Goal: Information Seeking & Learning: Learn about a topic

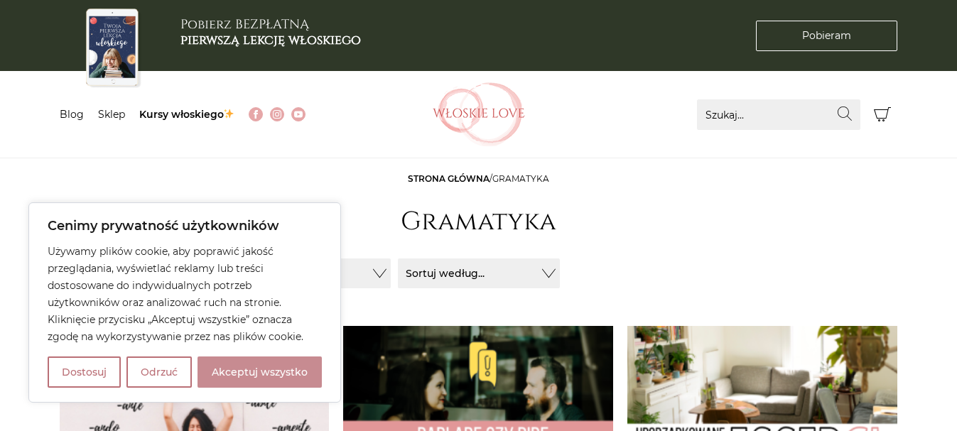
click at [265, 373] on button "Akceptuj wszystko" at bounding box center [260, 372] width 124 height 31
checkbox input "true"
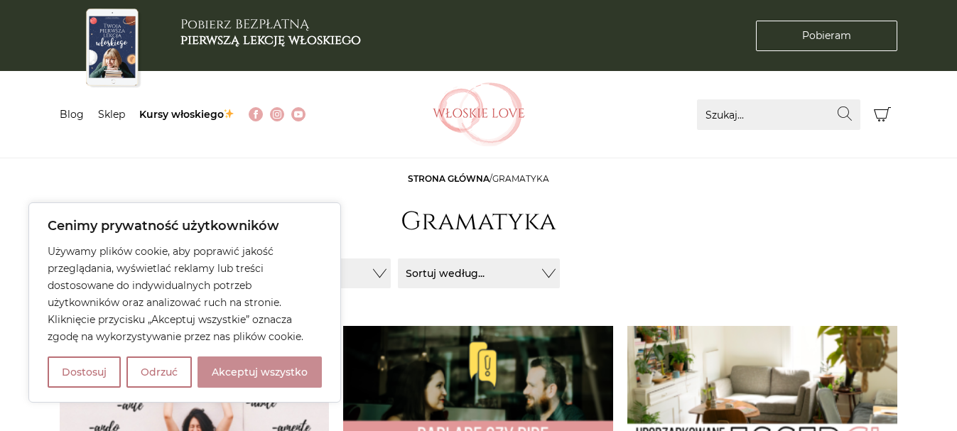
checkbox input "true"
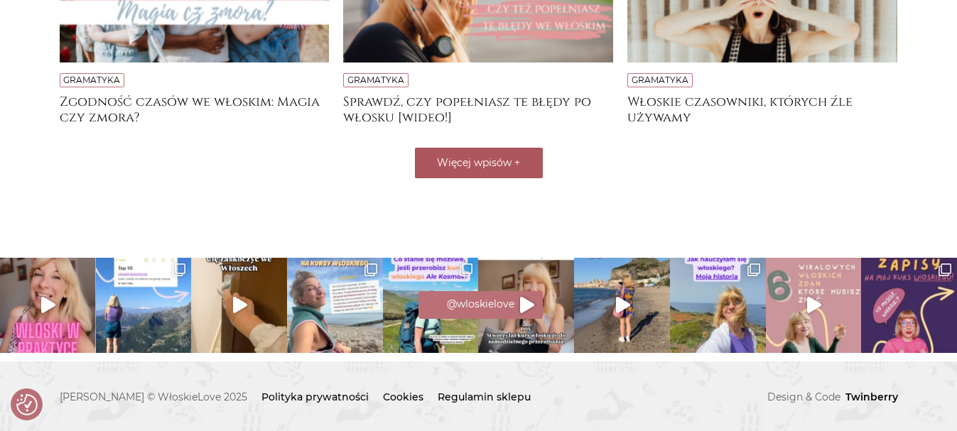
scroll to position [666, 0]
click at [473, 156] on span "Więcej wpisów" at bounding box center [474, 162] width 75 height 13
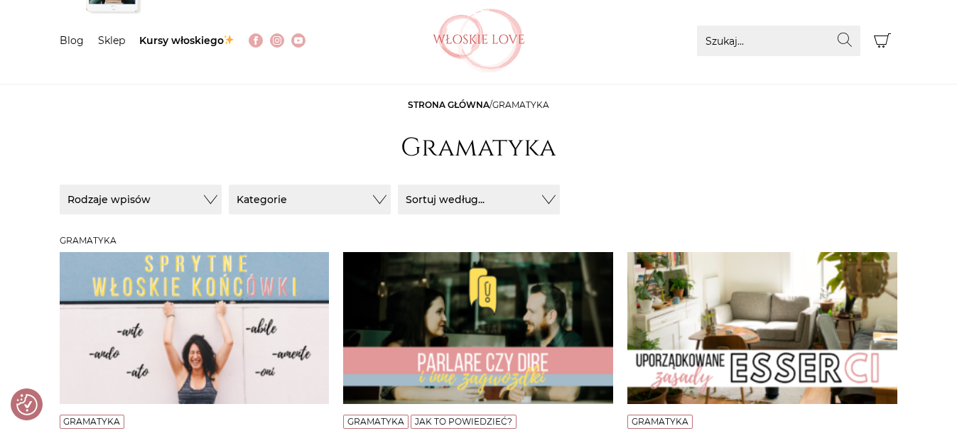
scroll to position [31, 0]
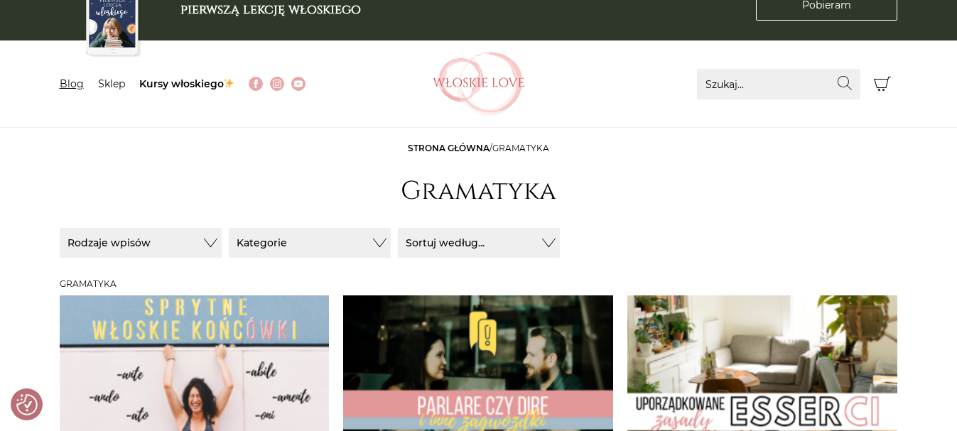
click at [72, 82] on link "Blog" at bounding box center [72, 83] width 24 height 13
click at [72, 85] on link "Blog" at bounding box center [72, 83] width 24 height 13
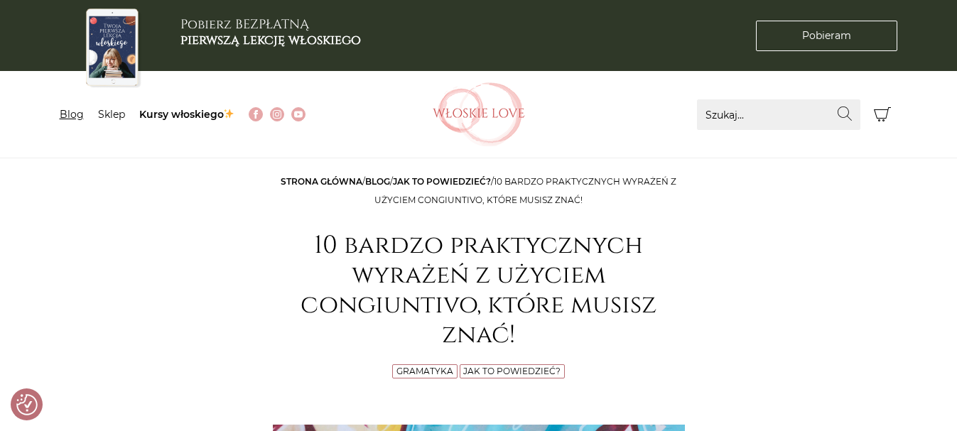
click at [82, 115] on link "Blog" at bounding box center [72, 114] width 24 height 13
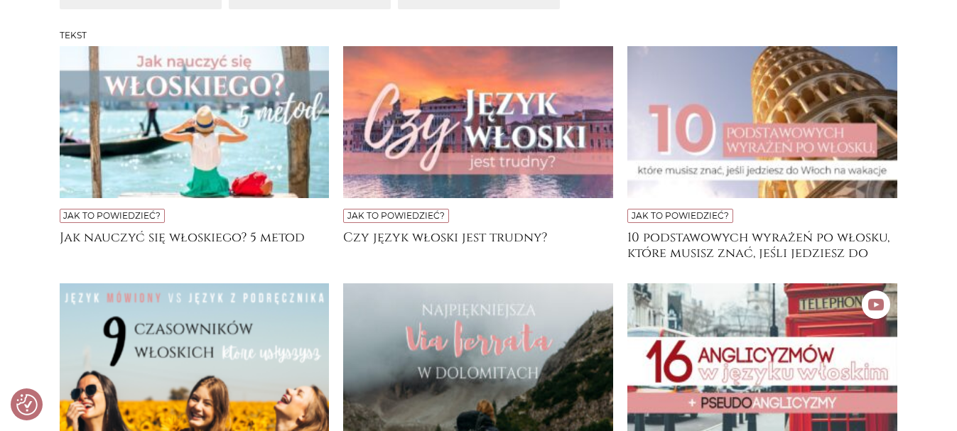
scroll to position [369, 0]
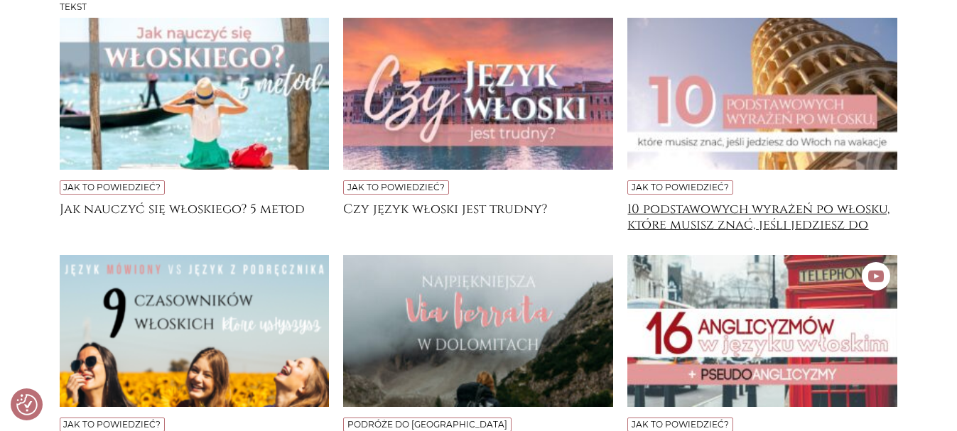
click at [659, 221] on h4 "10 podstawowych wyrażeń po włosku, które musisz znać, jeśli jedziesz do Włoch n…" at bounding box center [762, 216] width 270 height 28
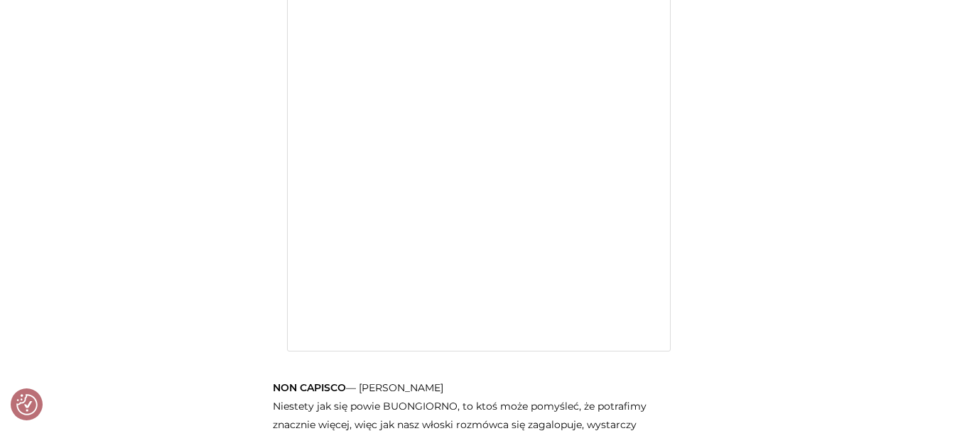
scroll to position [1808, 0]
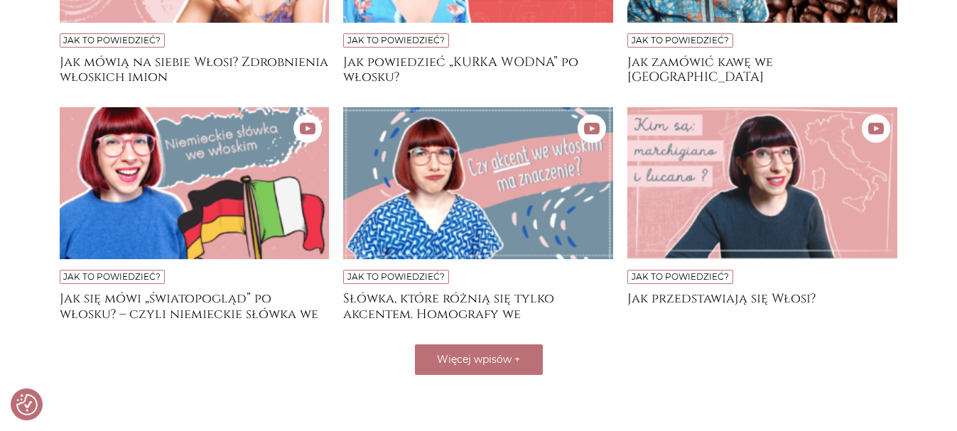
scroll to position [1108, 0]
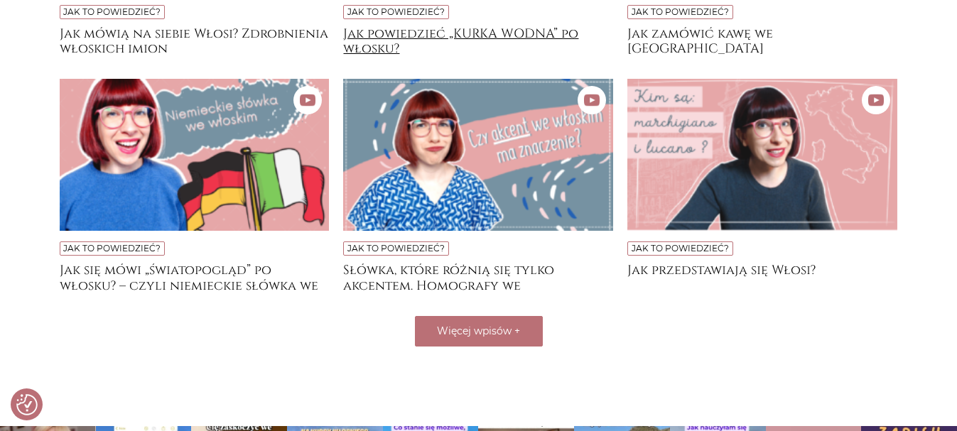
click at [497, 44] on h4 "Jak powiedzieć „KURKA WODNA” po włosku?" at bounding box center [478, 40] width 270 height 28
click at [495, 45] on h4 "Jak powiedzieć „KURKA WODNA” po włosku?" at bounding box center [478, 40] width 270 height 28
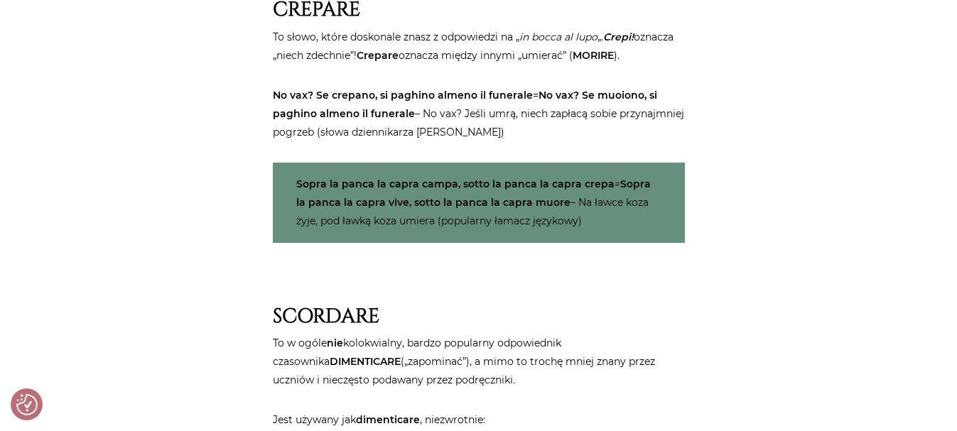
scroll to position [3780, 0]
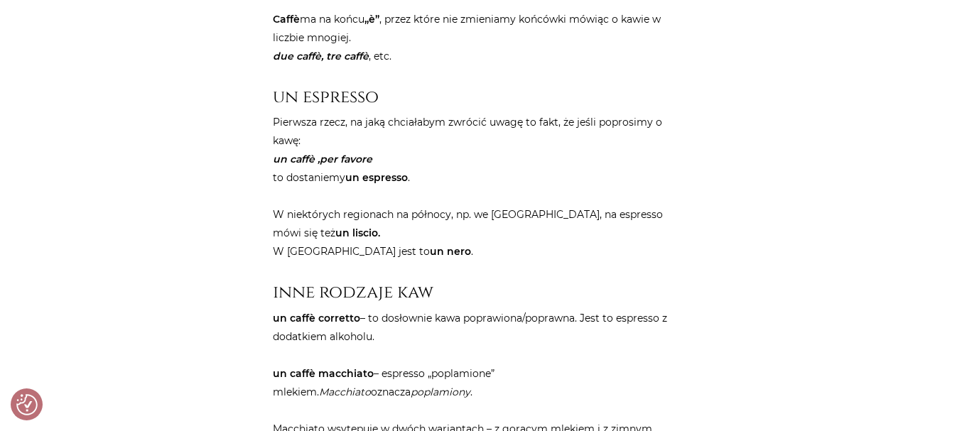
scroll to position [796, 0]
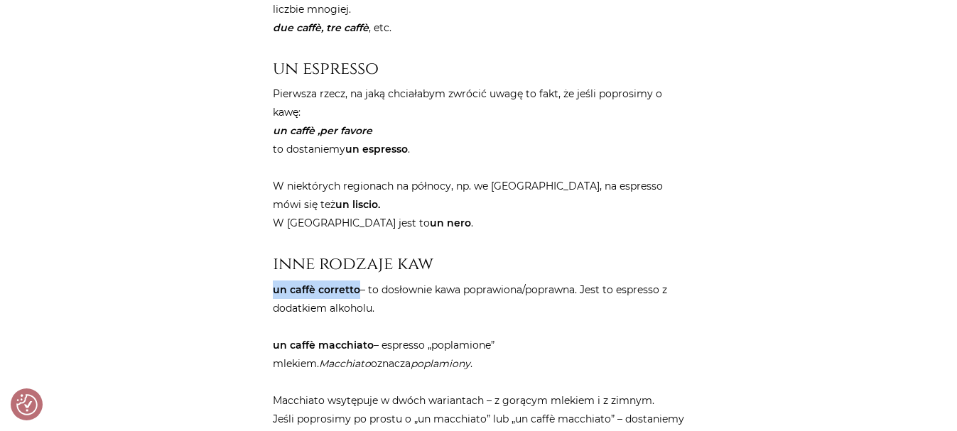
drag, startPoint x: 272, startPoint y: 323, endPoint x: 381, endPoint y: 333, distance: 109.1
copy strong "un caffè corretto"
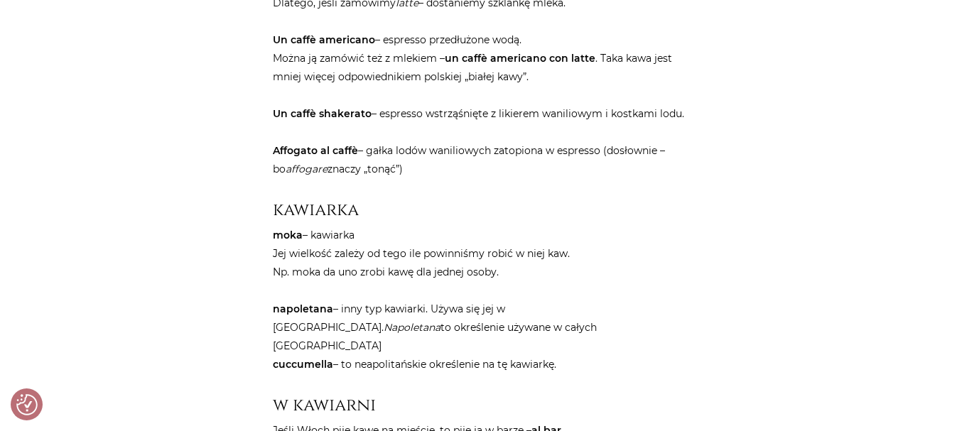
scroll to position [1592, 0]
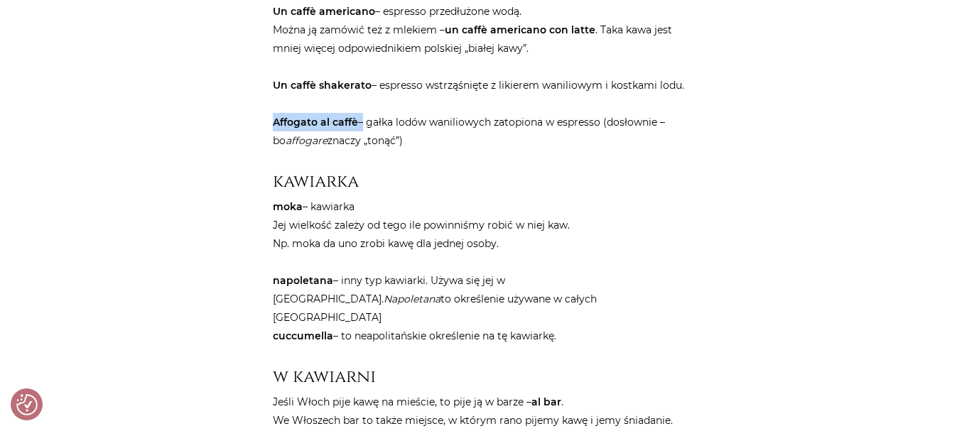
drag, startPoint x: 265, startPoint y: 266, endPoint x: 380, endPoint y: 273, distance: 115.3
copy p "Affogato al caffè"
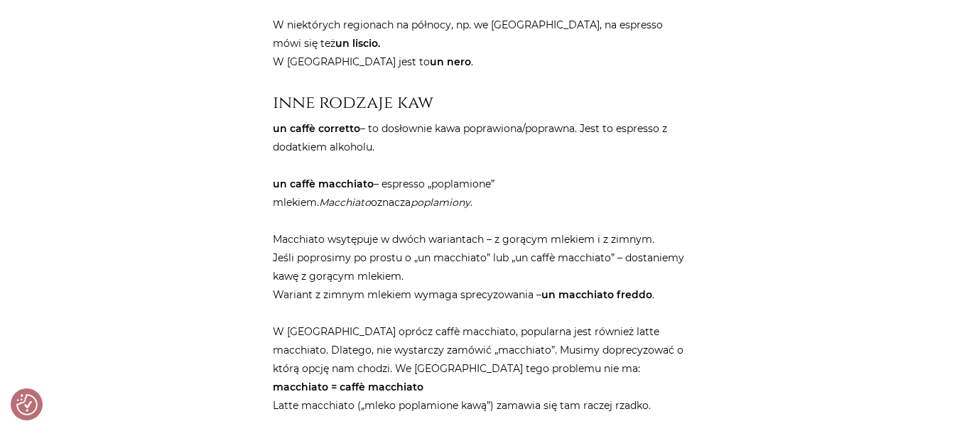
scroll to position [963, 0]
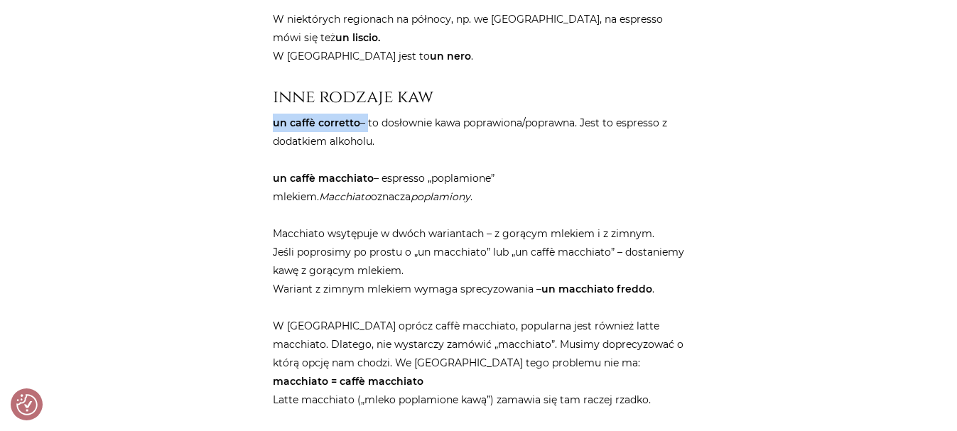
drag, startPoint x: 270, startPoint y: 157, endPoint x: 391, endPoint y: 158, distance: 121.5
click at [391, 158] on div "Strona główna / Blog / Jak to powiedzieć? / Jak zamówić kawę we Włoszech Jak za…" at bounding box center [479, 283] width 426 height 2147
copy p "un caffè corretto –"
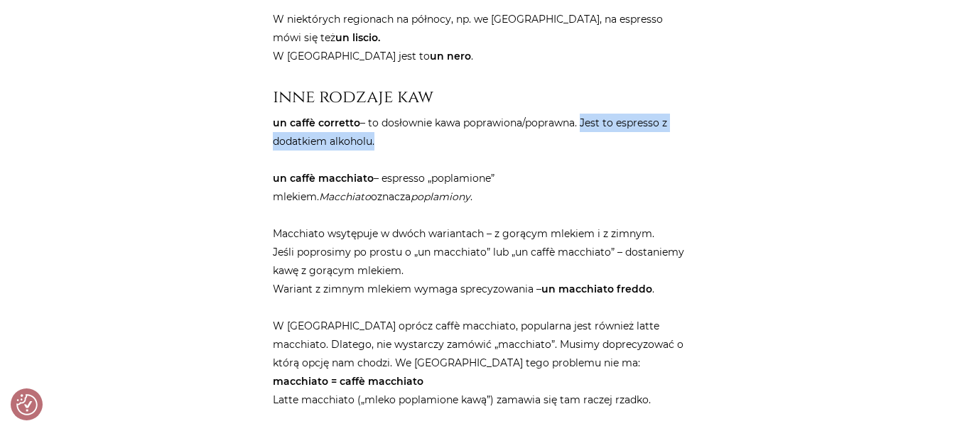
drag, startPoint x: 661, startPoint y: 156, endPoint x: 661, endPoint y: 169, distance: 12.8
copy p "Jest to espresso z dodatkiem alkoholu."
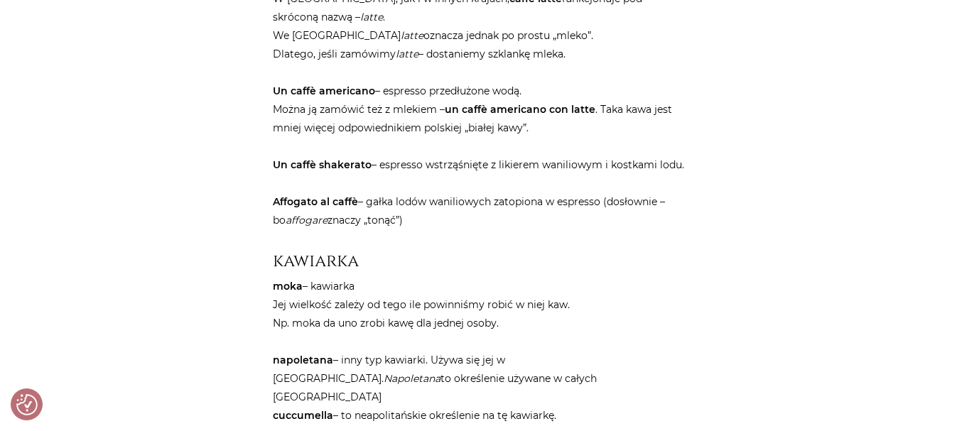
scroll to position [1518, 0]
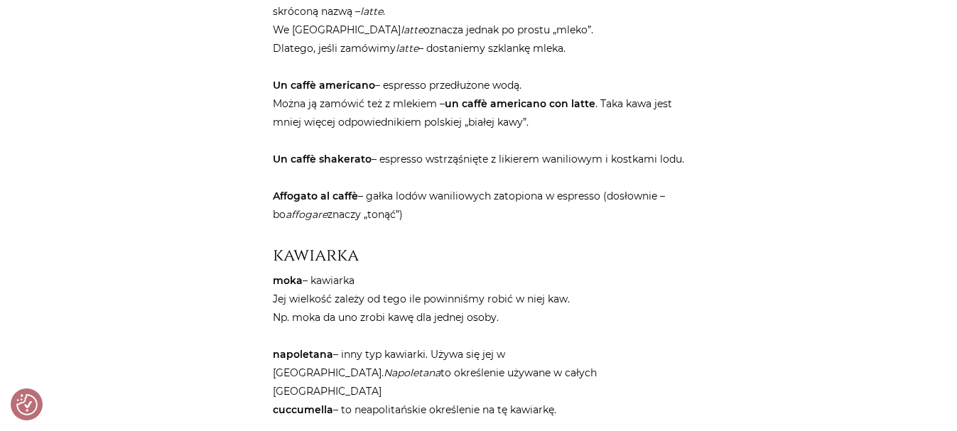
drag, startPoint x: 271, startPoint y: 339, endPoint x: 522, endPoint y: 356, distance: 252.1
copy p "Affogato al caffè – gałka lodów waniliowych zatopiona w espresso (dosłownie – b…"
click at [161, 176] on div "Strona główna / Blog / Jak to powiedzieć? / Jak zamówić kawę we Włoszech Jak za…" at bounding box center [479, 42] width 853 height 2775
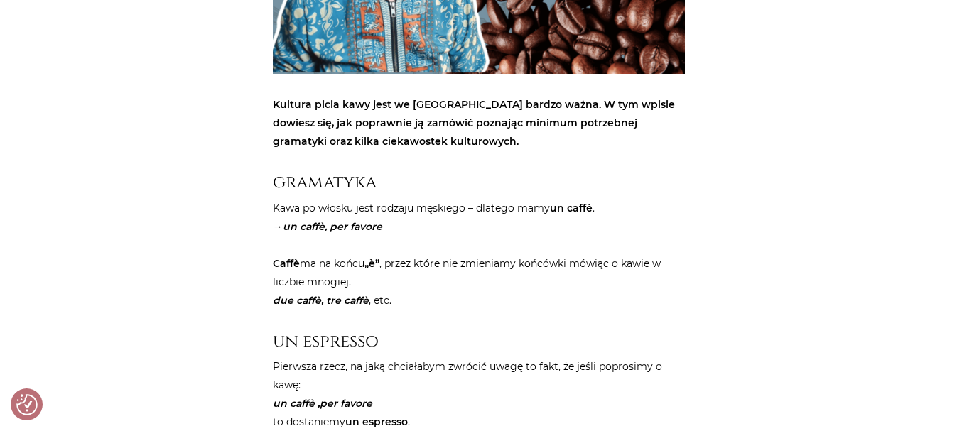
scroll to position [495, 0]
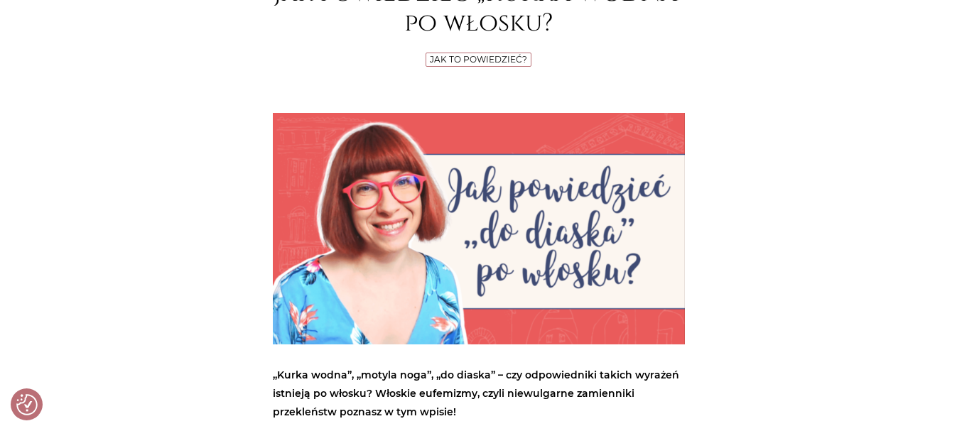
scroll to position [256, 0]
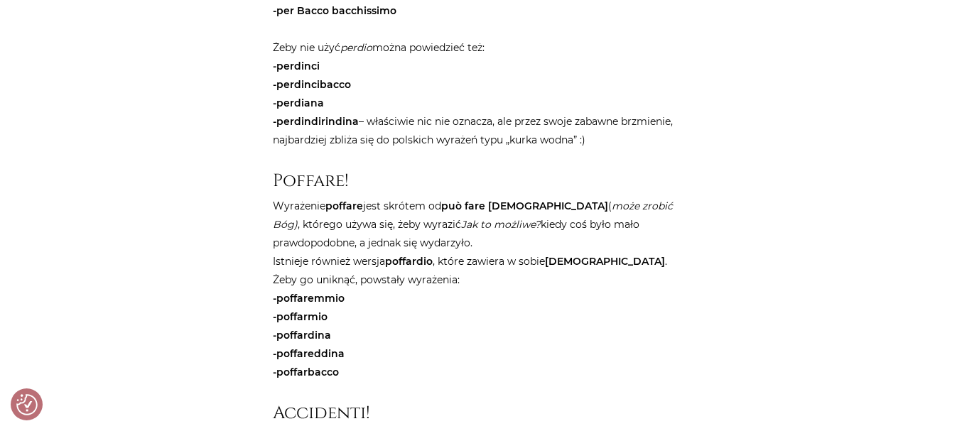
scroll to position [1194, 0]
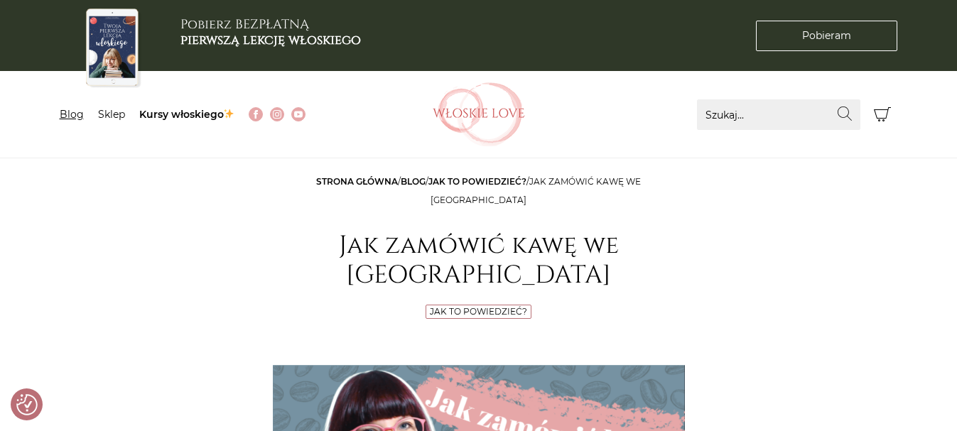
click at [72, 114] on link "Blog" at bounding box center [72, 114] width 24 height 13
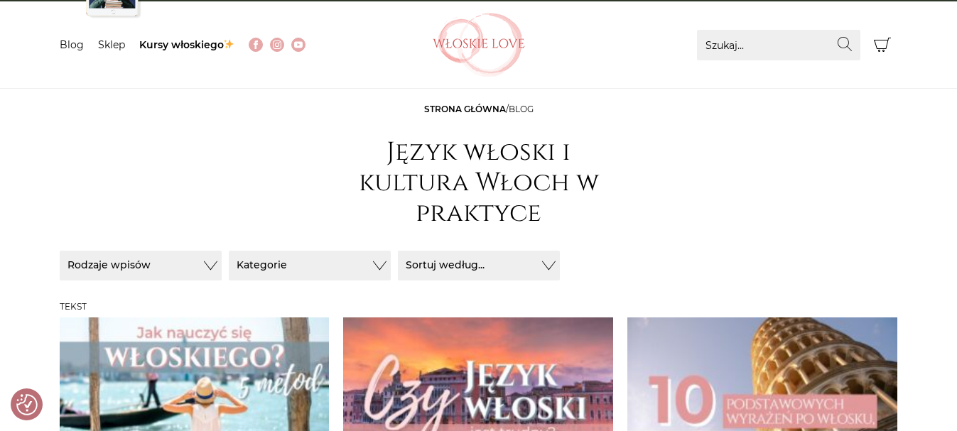
scroll to position [76, 0]
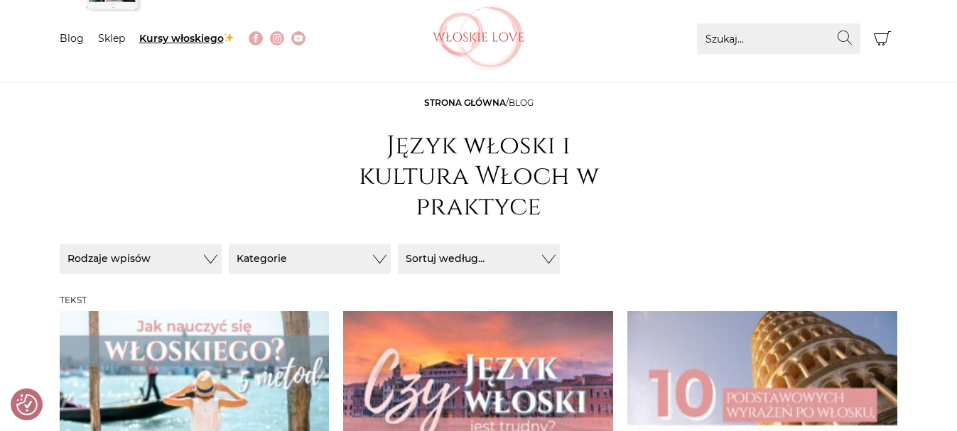
click at [218, 36] on link "Kursy włoskiego" at bounding box center [187, 38] width 96 height 13
click at [218, 38] on link "Kursy włoskiego" at bounding box center [187, 38] width 96 height 13
click at [219, 38] on link "Kursy włoskiego" at bounding box center [187, 38] width 96 height 13
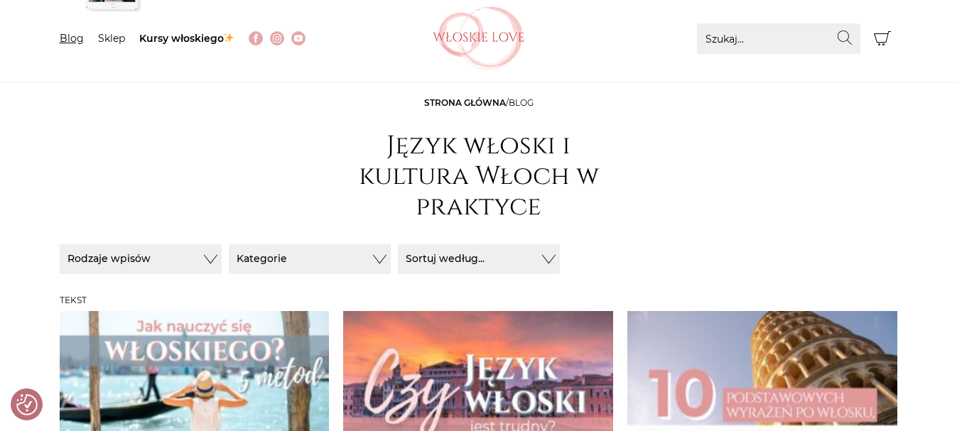
click at [74, 33] on link "Blog" at bounding box center [72, 38] width 24 height 13
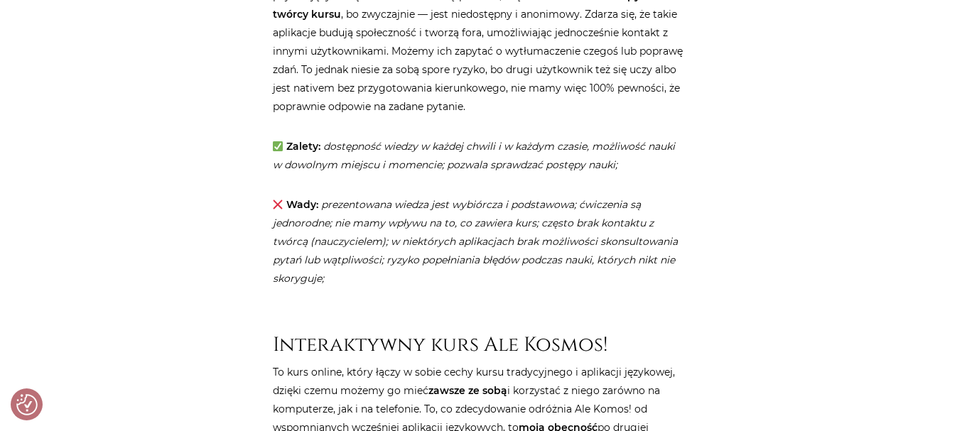
scroll to position [1886, 0]
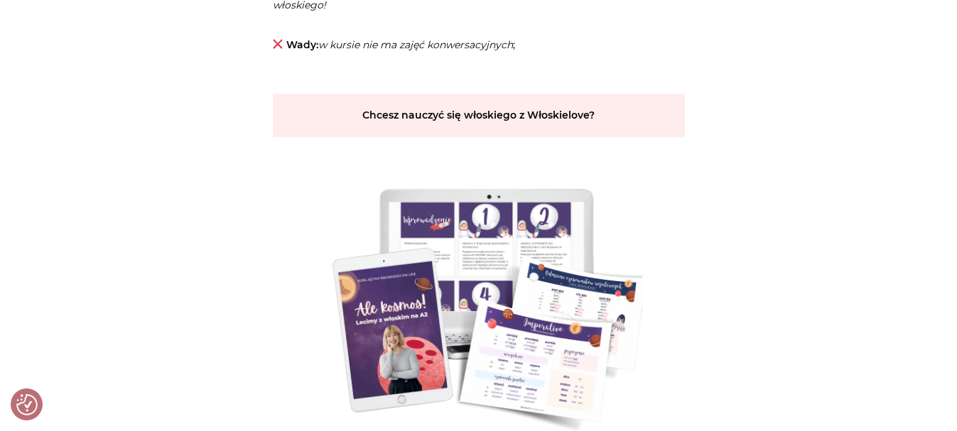
scroll to position [3027, 0]
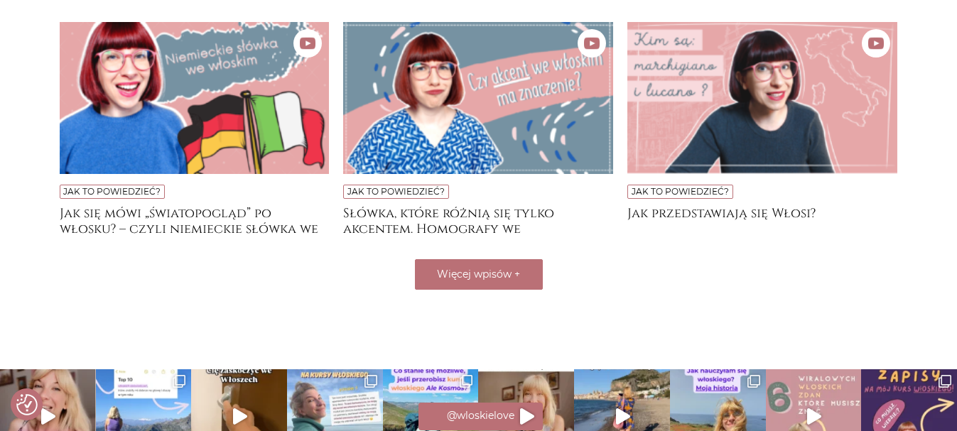
scroll to position [1194, 0]
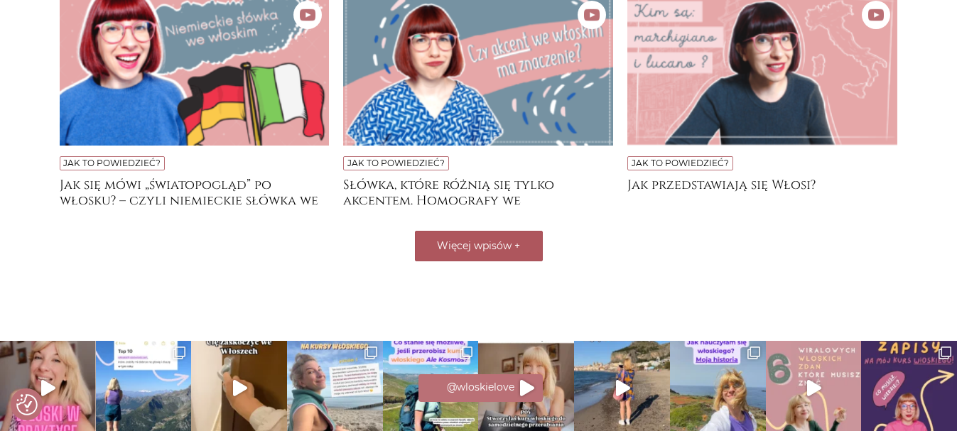
click at [512, 252] on span "Więcej wpisów" at bounding box center [474, 245] width 75 height 13
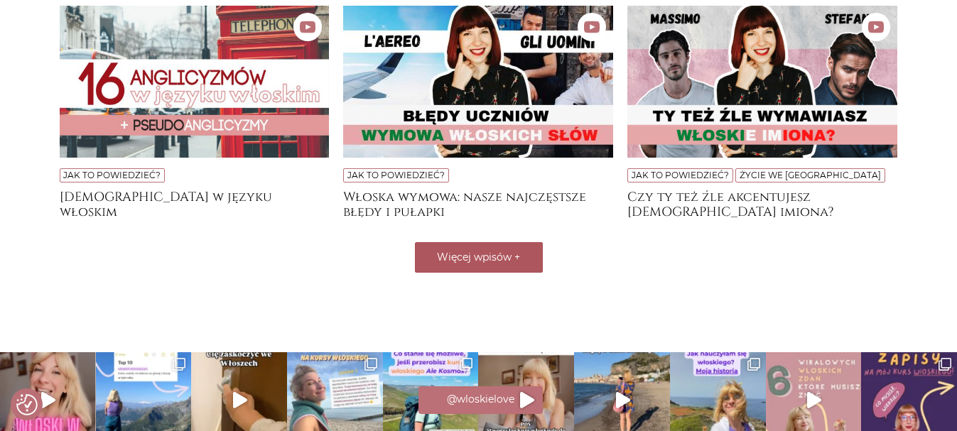
scroll to position [1421, 0]
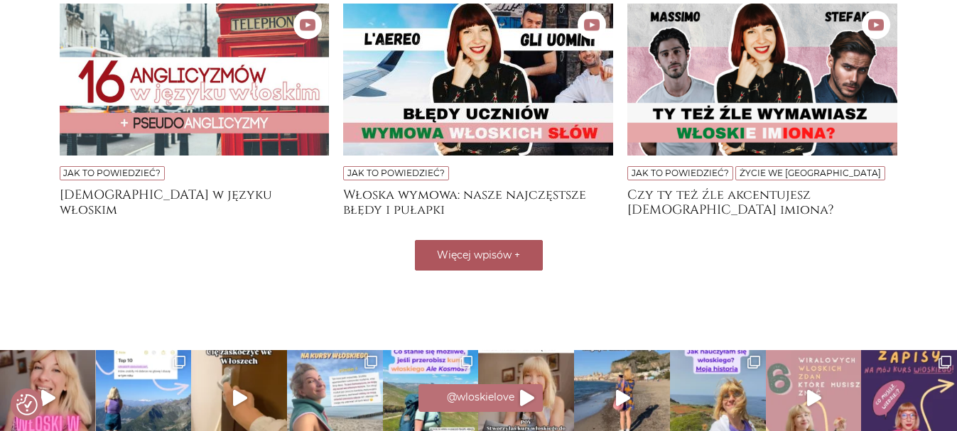
click at [484, 256] on button "Więcej wpisów +" at bounding box center [479, 255] width 128 height 31
click at [487, 266] on div "Wczytuję..." at bounding box center [479, 255] width 838 height 31
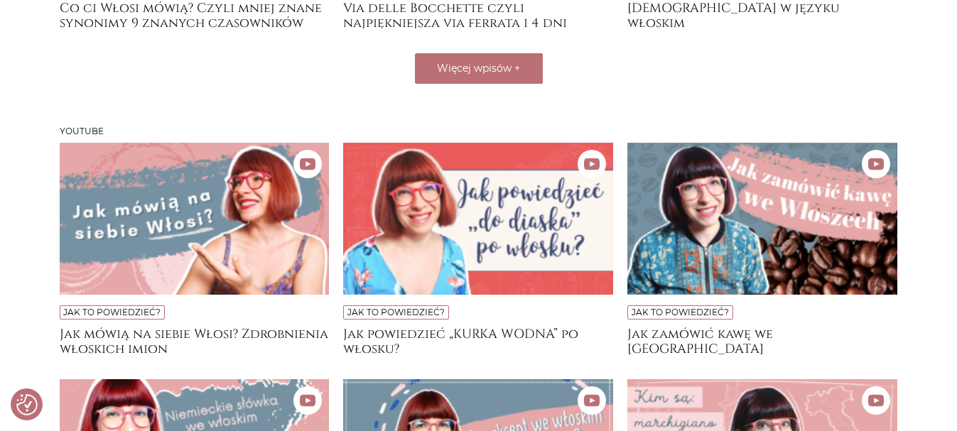
scroll to position [798, 0]
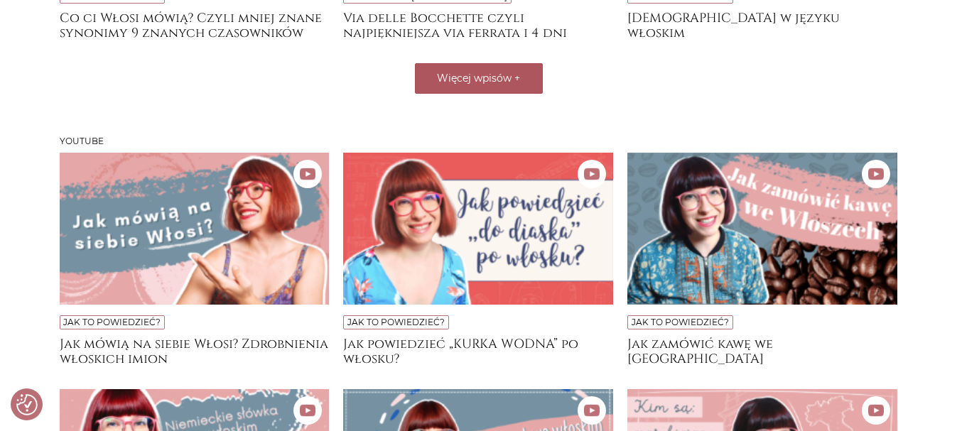
click at [502, 85] on span "Więcej wpisów" at bounding box center [474, 78] width 75 height 13
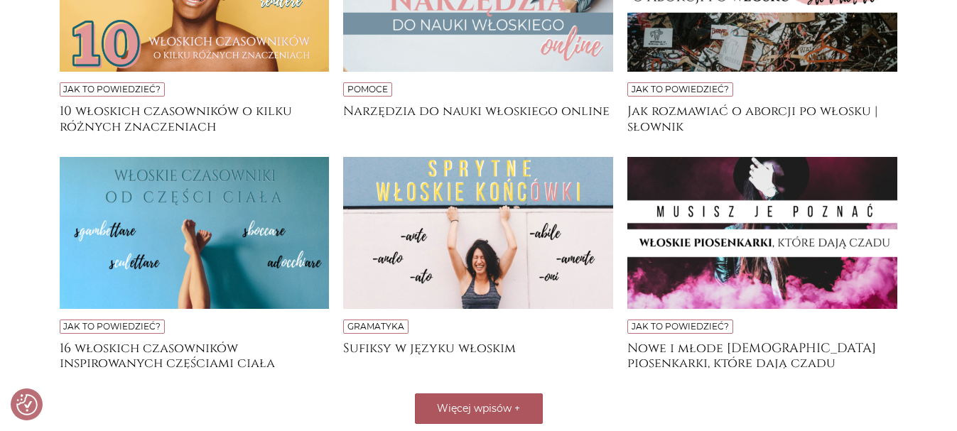
scroll to position [950, 0]
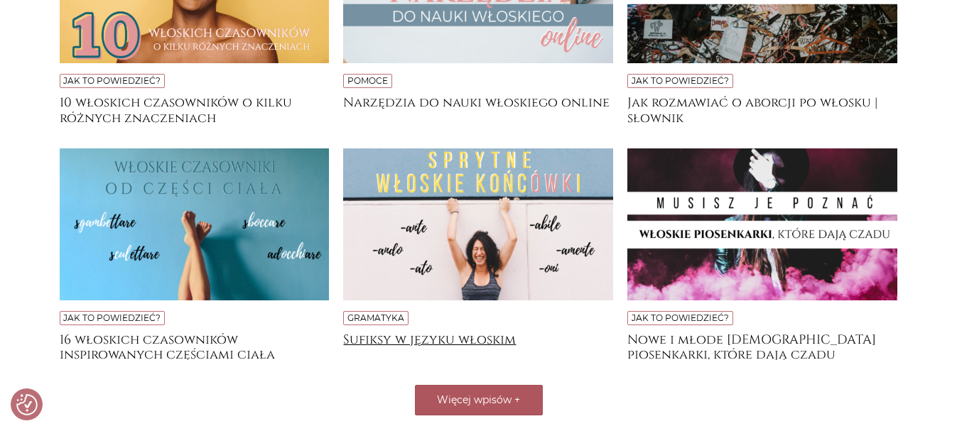
click at [423, 345] on h4 "Sufiksy w języku włoskim" at bounding box center [478, 347] width 270 height 28
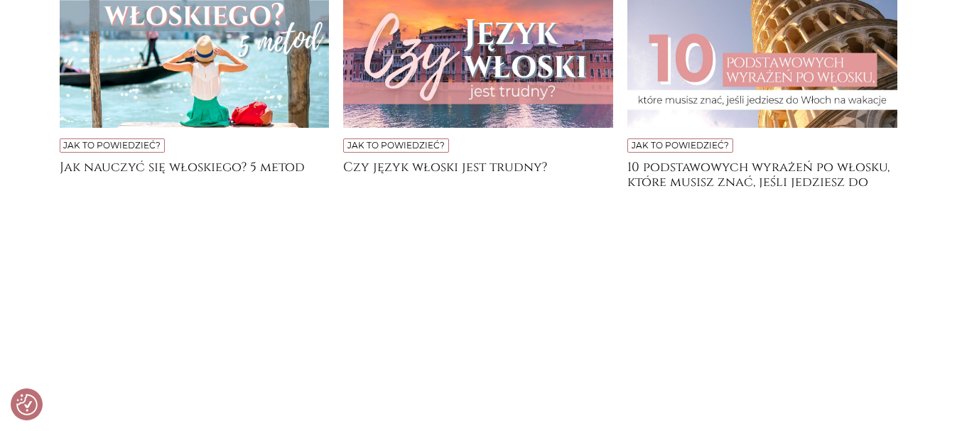
scroll to position [2725, 0]
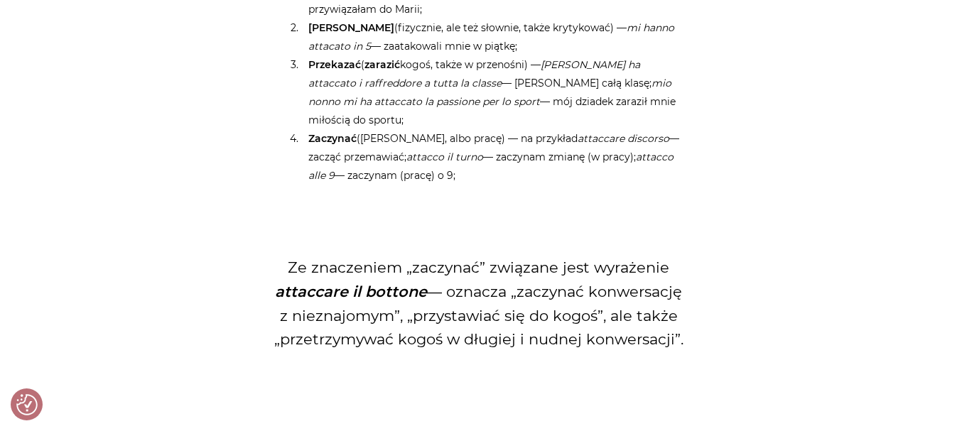
scroll to position [3095, 0]
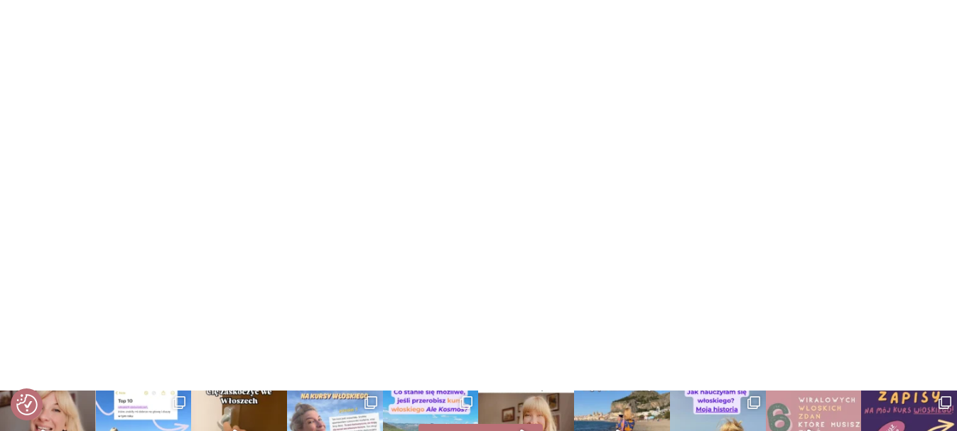
scroll to position [6283, 0]
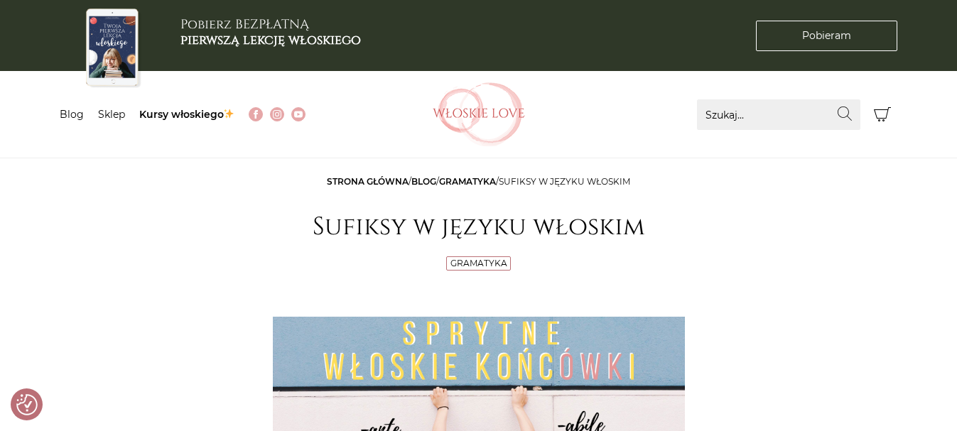
click at [560, 143] on div "Menu Blog Sklep Kursy włoskiego Znajdź na Włoskie Love Szukaj... Wyszukaj [GEOG…" at bounding box center [479, 114] width 838 height 87
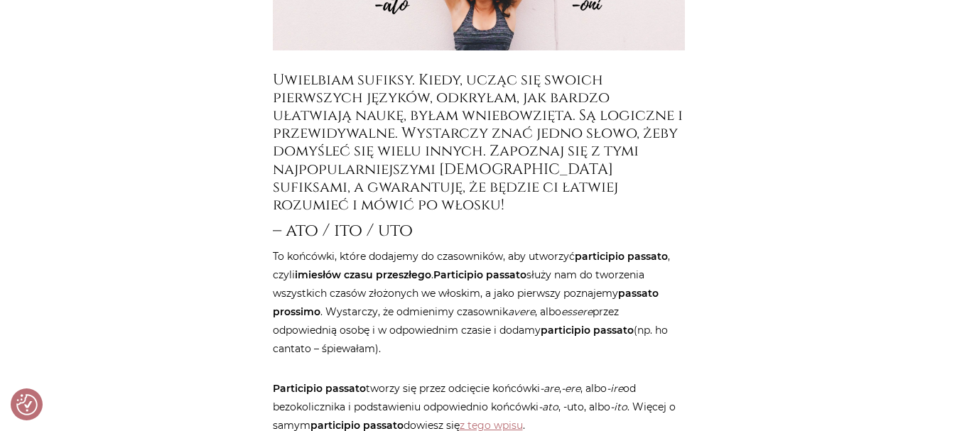
scroll to position [512, 0]
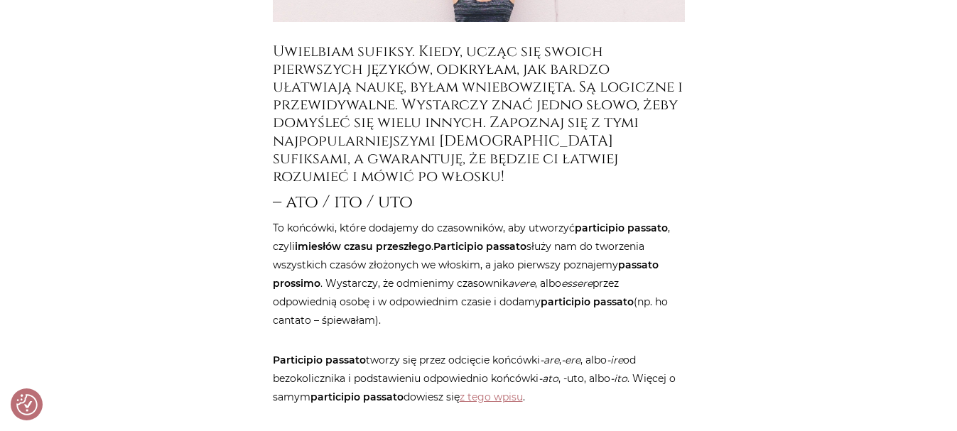
click at [560, 143] on h4 "Uwielbiam sufiksy. Kiedy, ucząc się swoich pierwszych języków, odkryłam, jak ba…" at bounding box center [479, 115] width 412 height 144
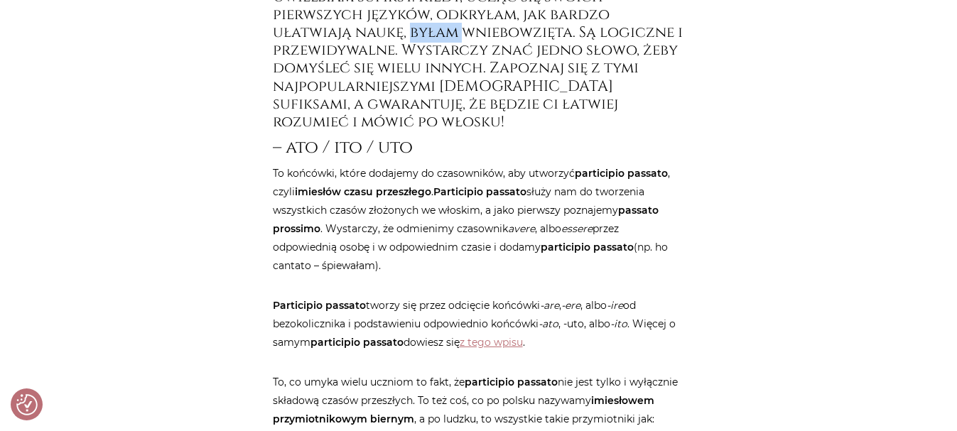
scroll to position [568, 0]
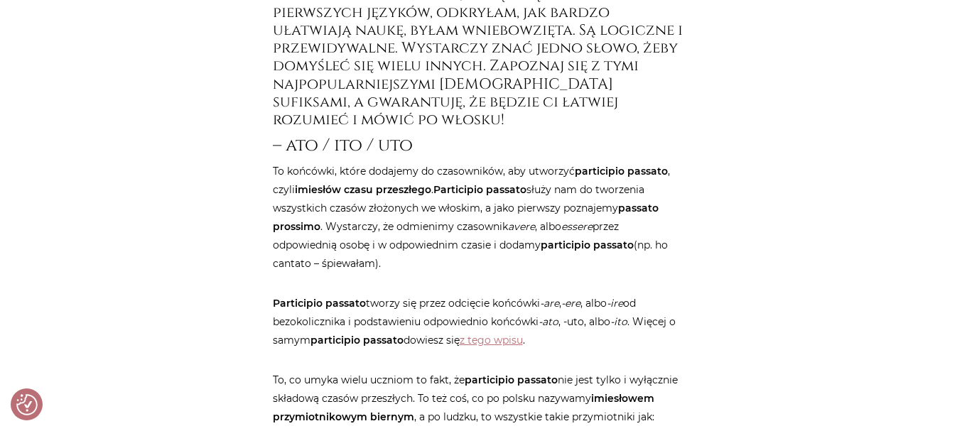
click at [559, 130] on h4 "Uwielbiam sufiksy. Kiedy, ucząc się swoich pierwszych języków, odkryłam, jak ba…" at bounding box center [479, 59] width 412 height 144
click at [556, 130] on h4 "Uwielbiam sufiksy. Kiedy, ucząc się swoich pierwszych języków, odkryłam, jak ba…" at bounding box center [479, 59] width 412 height 144
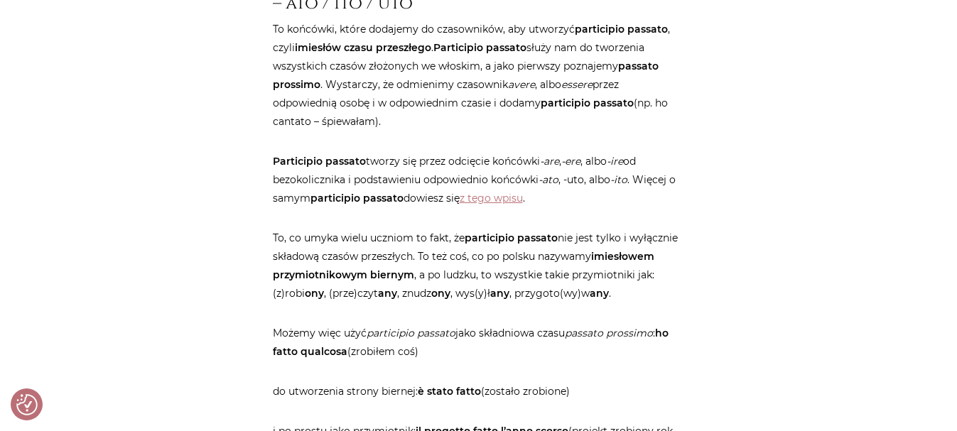
scroll to position [739, 0]
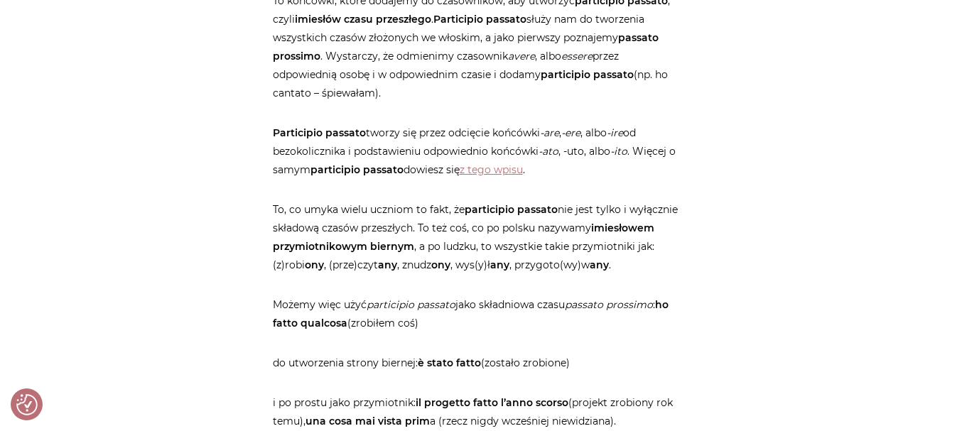
click at [563, 102] on p "To końcówki, które dodajemy do czasowników, aby utworzyć participio passato , c…" at bounding box center [479, 46] width 412 height 111
click at [566, 102] on p "To końcówki, które dodajemy do czasowników, aby utworzyć participio passato , c…" at bounding box center [479, 46] width 412 height 111
drag, startPoint x: 339, startPoint y: 339, endPoint x: 252, endPoint y: 322, distance: 88.3
click at [460, 176] on link "z tego wpisu" at bounding box center [491, 169] width 63 height 13
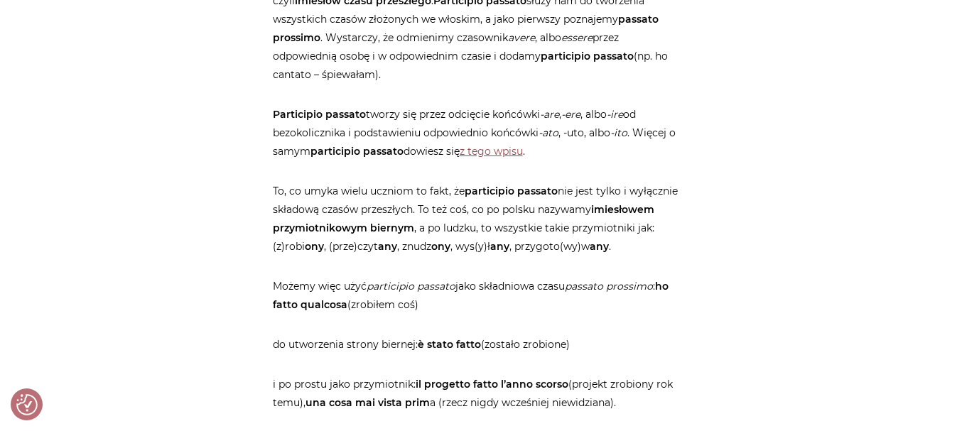
scroll to position [723, 0]
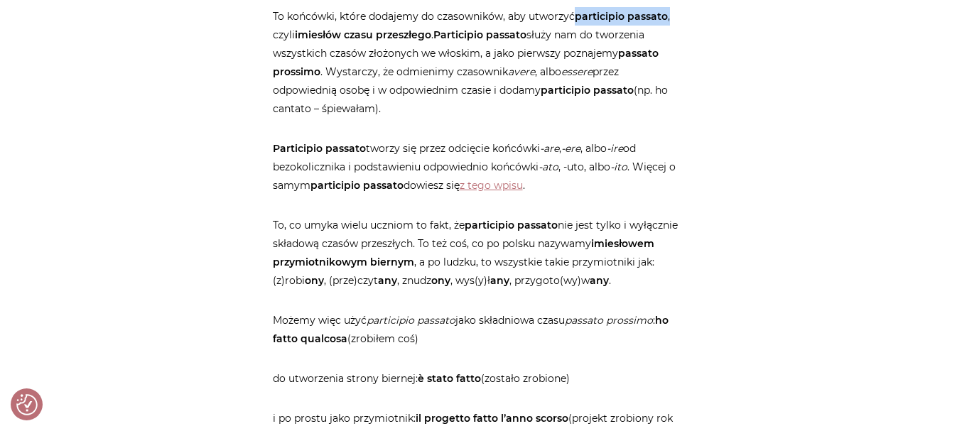
drag, startPoint x: 274, startPoint y: 165, endPoint x: 389, endPoint y: 166, distance: 115.8
click at [389, 118] on p "To końcówki, które dodajemy do czasowników, aby utworzyć participio passato , c…" at bounding box center [479, 62] width 412 height 111
copy p "participio passato ,"
click at [684, 118] on p "To końcówki, które dodajemy do czasowników, aby utworzyć participio passato , c…" at bounding box center [479, 62] width 412 height 111
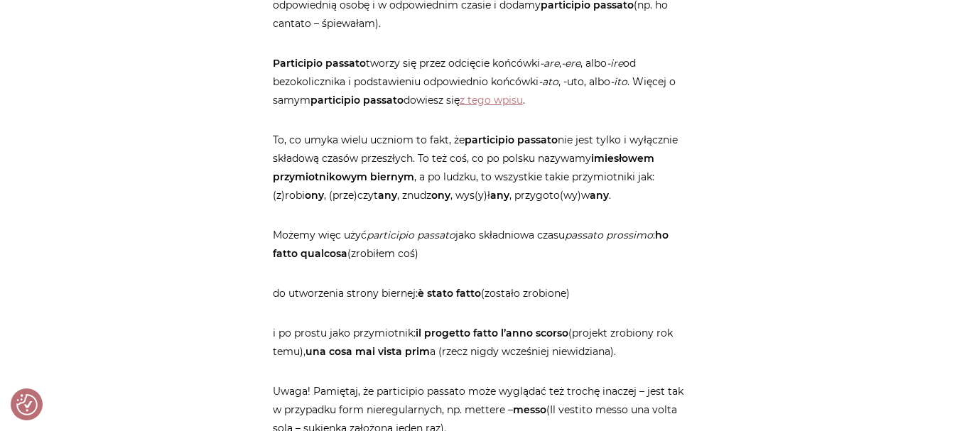
scroll to position [0, 0]
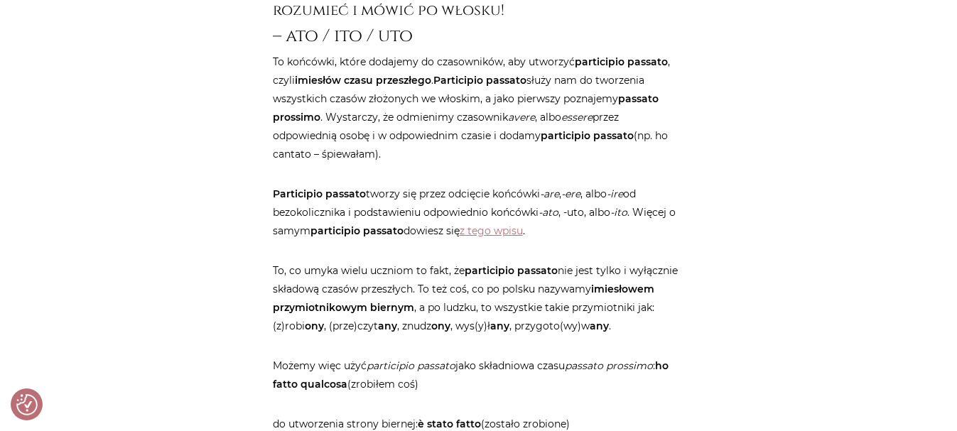
scroll to position [711, 0]
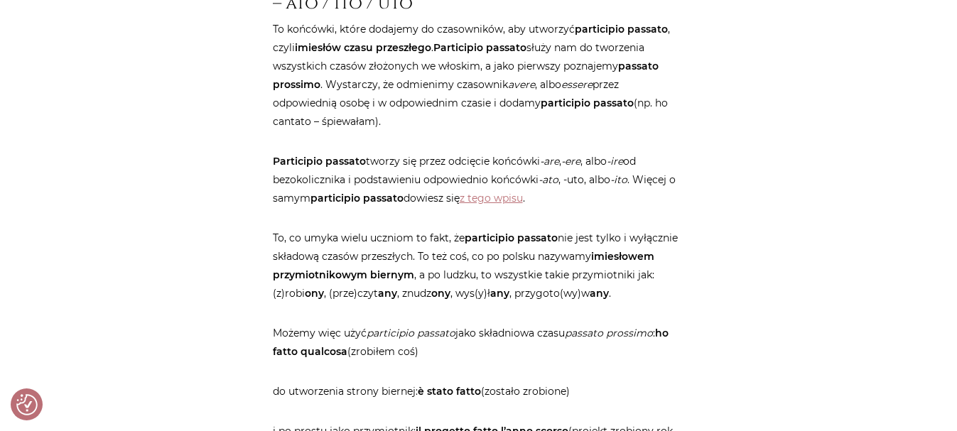
drag, startPoint x: 497, startPoint y: 220, endPoint x: 614, endPoint y: 223, distance: 116.6
click at [614, 131] on p "To końcówki, które dodajemy do czasowników, aby utworzyć participio passato , c…" at bounding box center [479, 75] width 412 height 111
copy p "passato prossimo ."
drag, startPoint x: 392, startPoint y: 315, endPoint x: 328, endPoint y: 333, distance: 67.2
click at [328, 207] on p "Participio passato tworzy się przez odcięcie końcówki -are , -ere , albo -ire o…" at bounding box center [479, 179] width 412 height 55
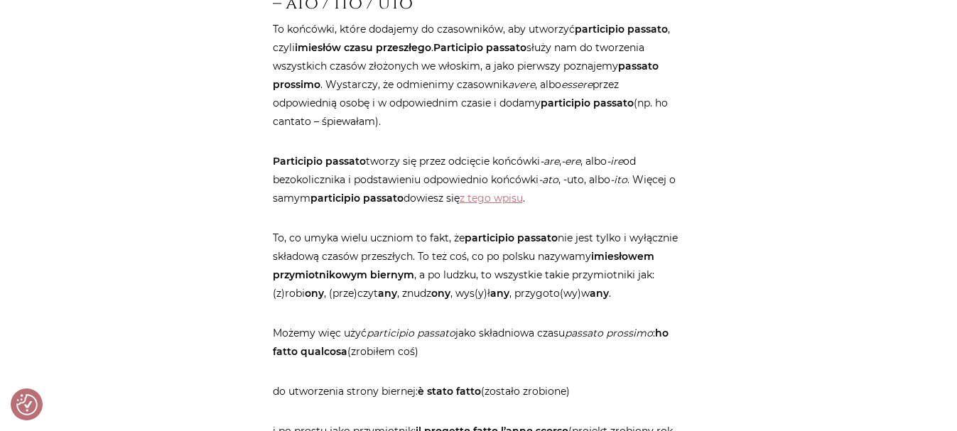
copy p "tworzy się przez odcięcie końcówki -are , -ere , albo -ire"
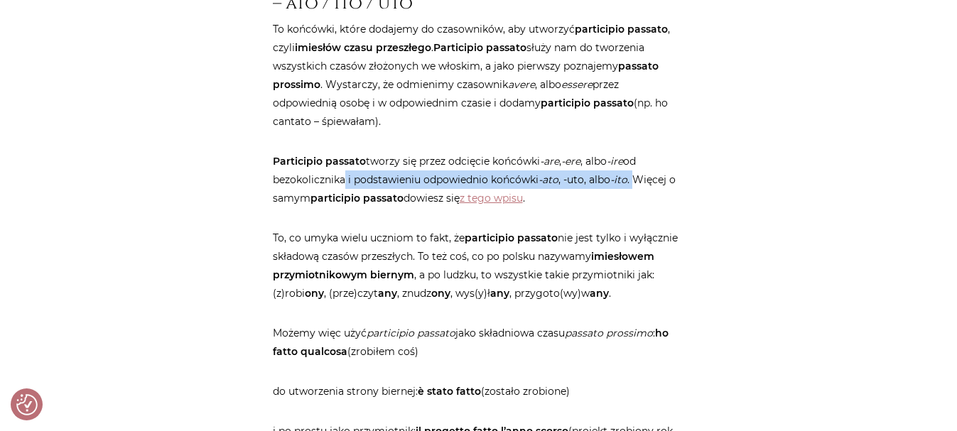
drag, startPoint x: 438, startPoint y: 329, endPoint x: 397, endPoint y: 348, distance: 44.8
click at [397, 207] on p "Participio passato tworzy się przez odcięcie końcówki -are , -ere , albo -ire o…" at bounding box center [479, 179] width 412 height 55
copy p "i podstawieniu odpowiednio końcówki -ato , -uto, albo -ito ."
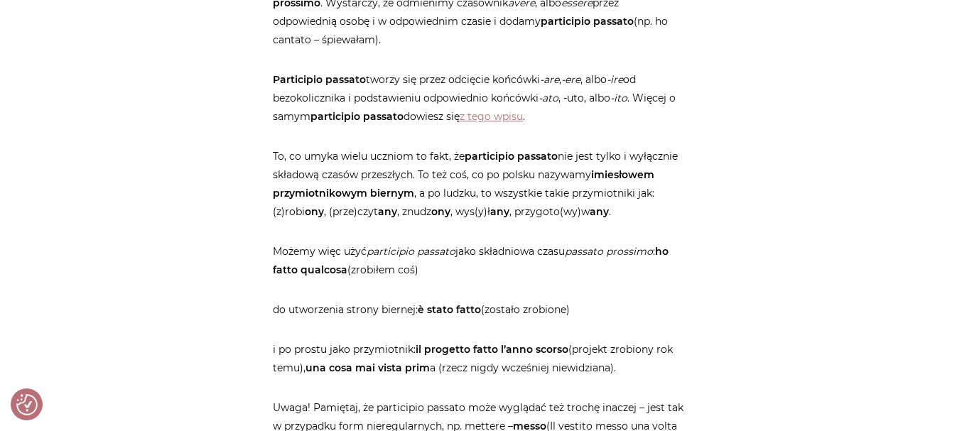
scroll to position [796, 0]
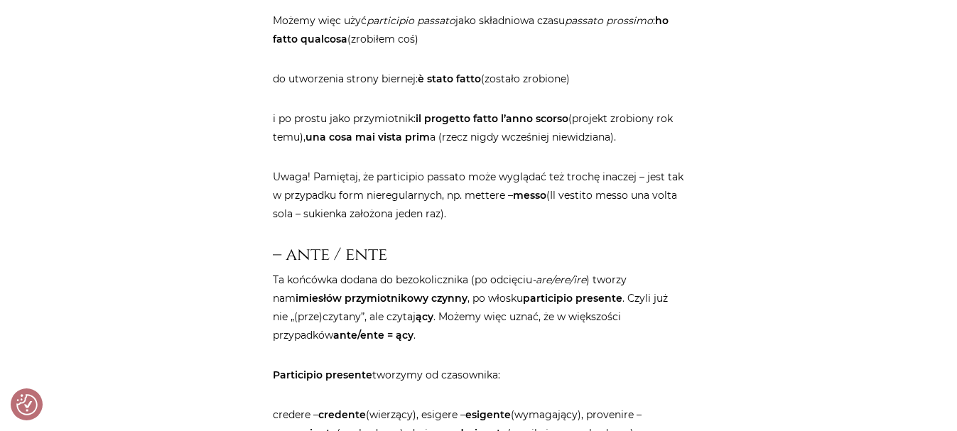
scroll to position [1052, 0]
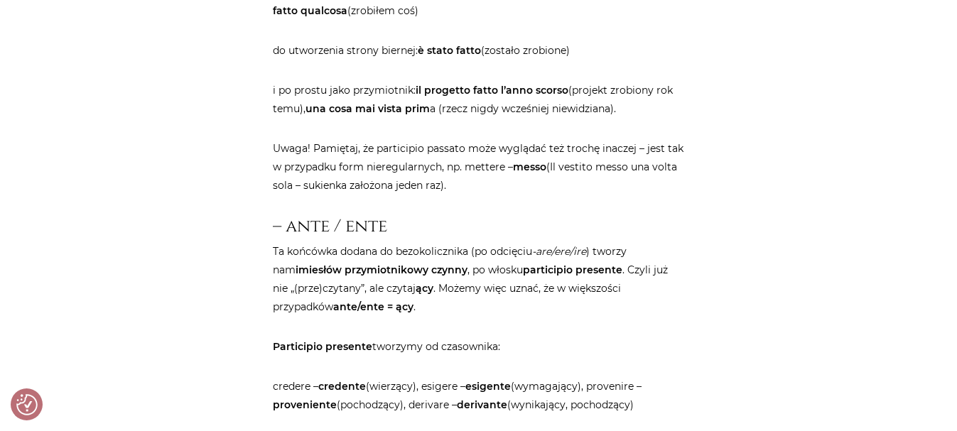
drag, startPoint x: 276, startPoint y: 178, endPoint x: 588, endPoint y: 203, distance: 312.9
click at [588, 20] on p "Możemy więc użyć participio passato jako składniowa czasu passato prossimo : ho…" at bounding box center [479, 1] width 412 height 37
copy p "Możemy więc użyć participio passato jako składniowa czasu passato prossimo : ho…"
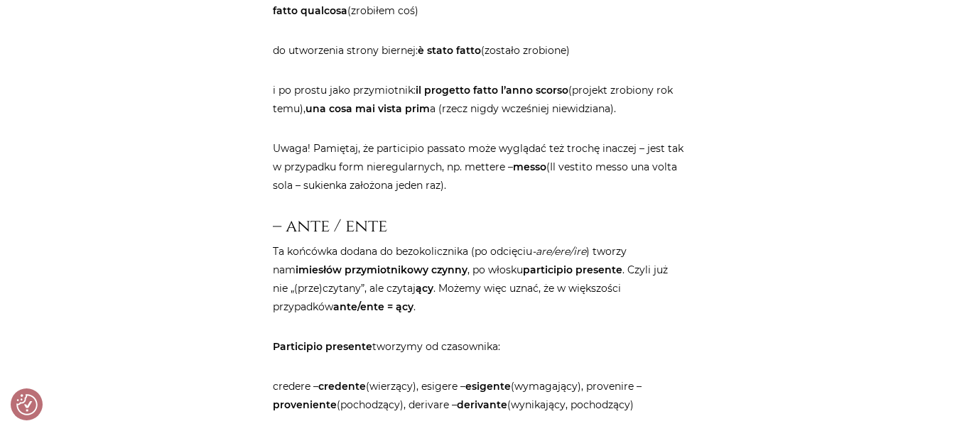
click at [528, 20] on p "Możemy więc użyć participio passato jako składniowa czasu passato prossimo : ho…" at bounding box center [479, 1] width 412 height 37
drag, startPoint x: 272, startPoint y: 234, endPoint x: 654, endPoint y: 241, distance: 381.6
click at [654, 60] on p "do utworzenia strony biernej: è stato fatto (zostało zrobione)" at bounding box center [479, 50] width 412 height 18
copy p "do utworzenia strony biernej: è stato fatto (zostało zrobione)"
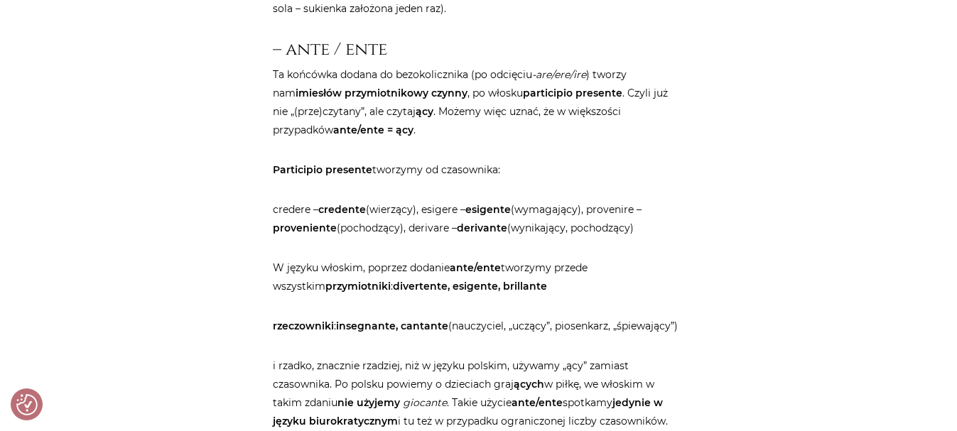
scroll to position [1200, 0]
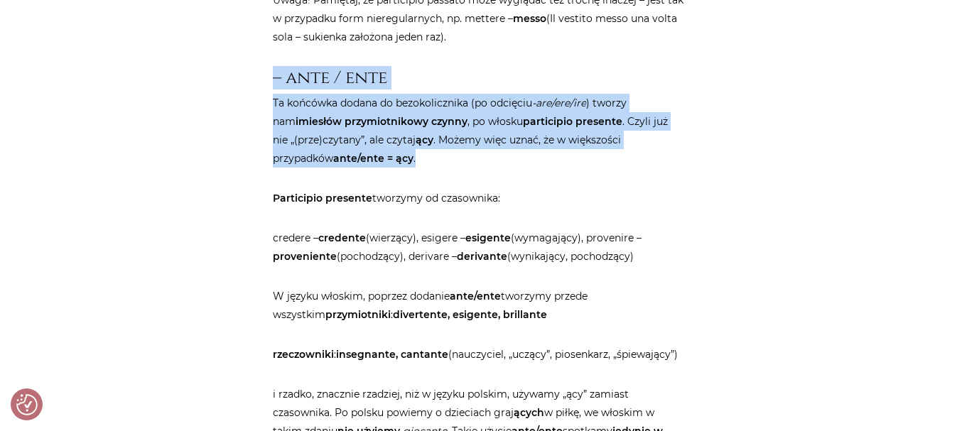
drag, startPoint x: 266, startPoint y: 306, endPoint x: 475, endPoint y: 404, distance: 230.8
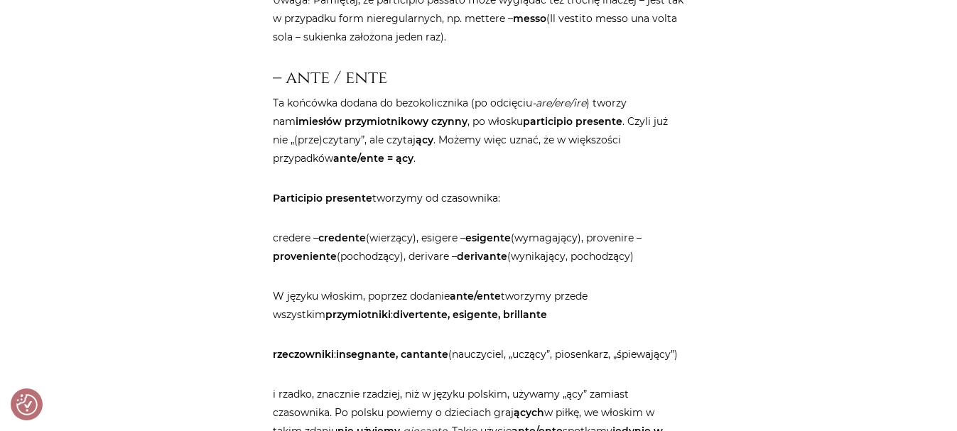
drag, startPoint x: 267, startPoint y: 303, endPoint x: 423, endPoint y: 307, distance: 156.4
copy h3 "– ante / ente"
drag, startPoint x: 271, startPoint y: 367, endPoint x: 394, endPoint y: 374, distance: 123.2
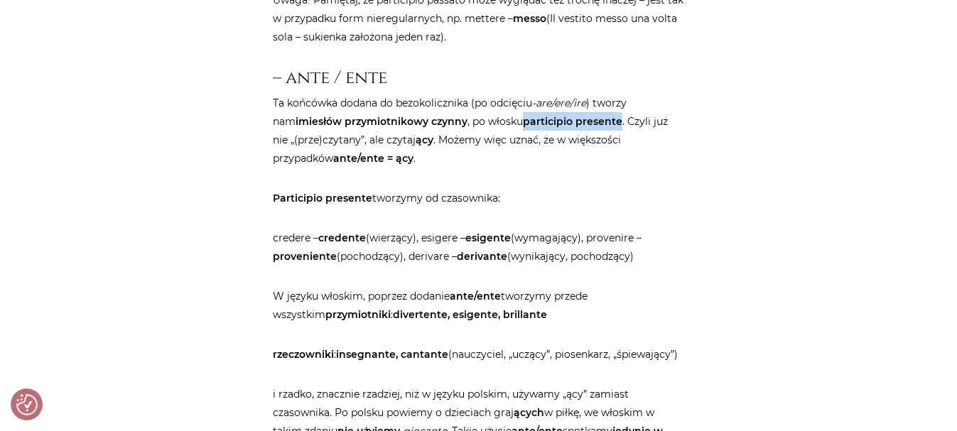
copy strong "participio presente"
drag, startPoint x: 347, startPoint y: 352, endPoint x: 563, endPoint y: 355, distance: 216.0
click at [563, 168] on p "Ta końcówka dodana do bezokolicznika (po odcięciu -are/ere/ire ) tworzy nam imi…" at bounding box center [479, 131] width 412 height 74
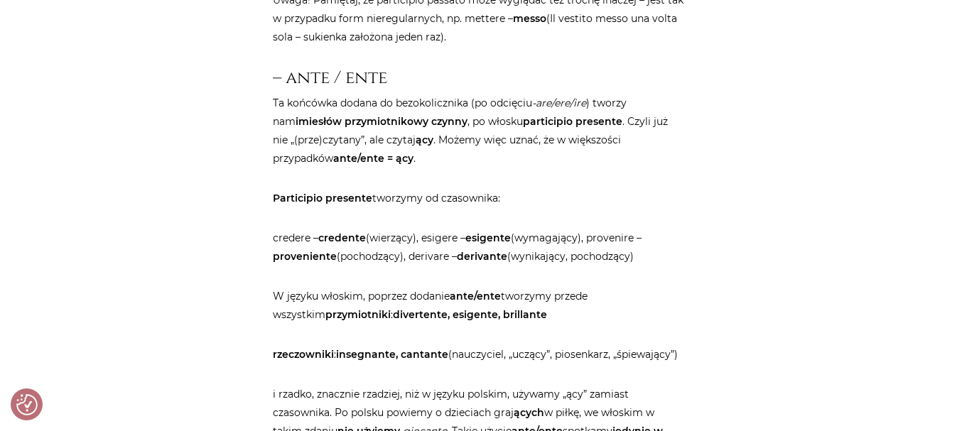
copy strong "imiesłów przymiotnikowy czynny"
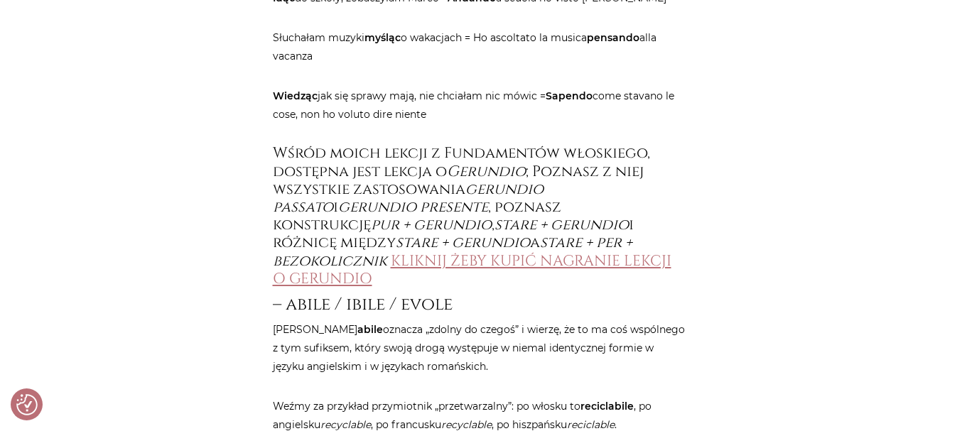
scroll to position [1872, 0]
drag, startPoint x: 286, startPoint y: 186, endPoint x: 369, endPoint y: 190, distance: 83.2
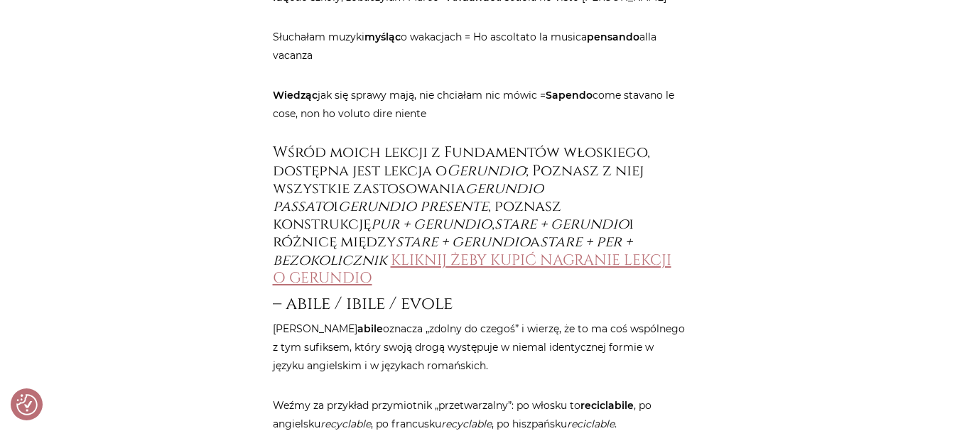
drag, startPoint x: 268, startPoint y: 182, endPoint x: 438, endPoint y: 186, distance: 170.6
copy h3 "– ando / endo"
drag, startPoint x: 395, startPoint y: 235, endPoint x: 658, endPoint y: 240, distance: 262.9
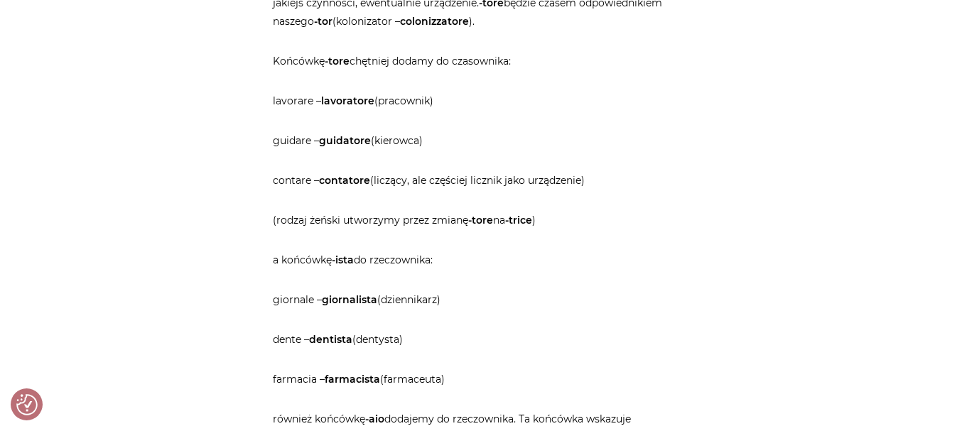
scroll to position [3927, 0]
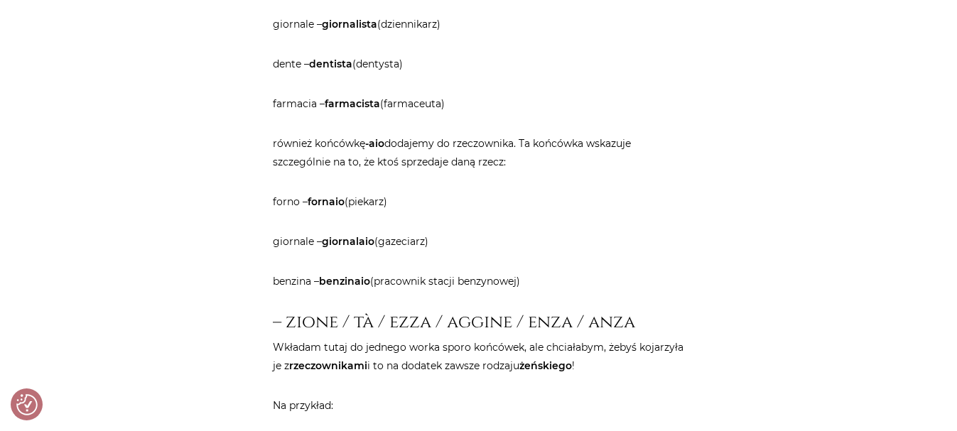
scroll to position [4226, 0]
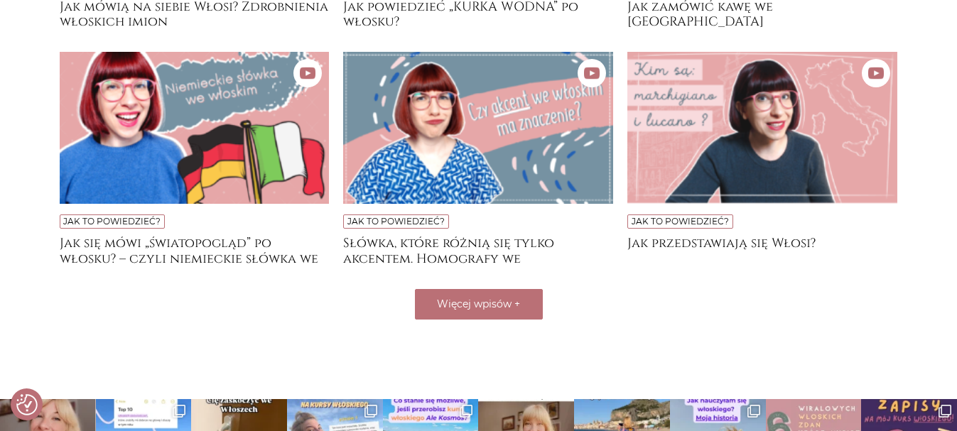
scroll to position [1137, 0]
